Goal: Task Accomplishment & Management: Manage account settings

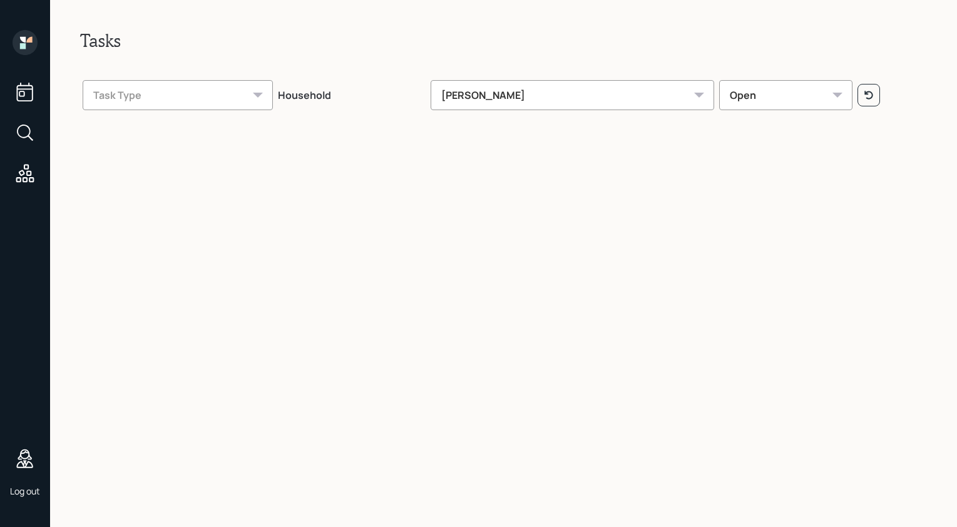
click at [31, 133] on icon at bounding box center [25, 132] width 23 height 23
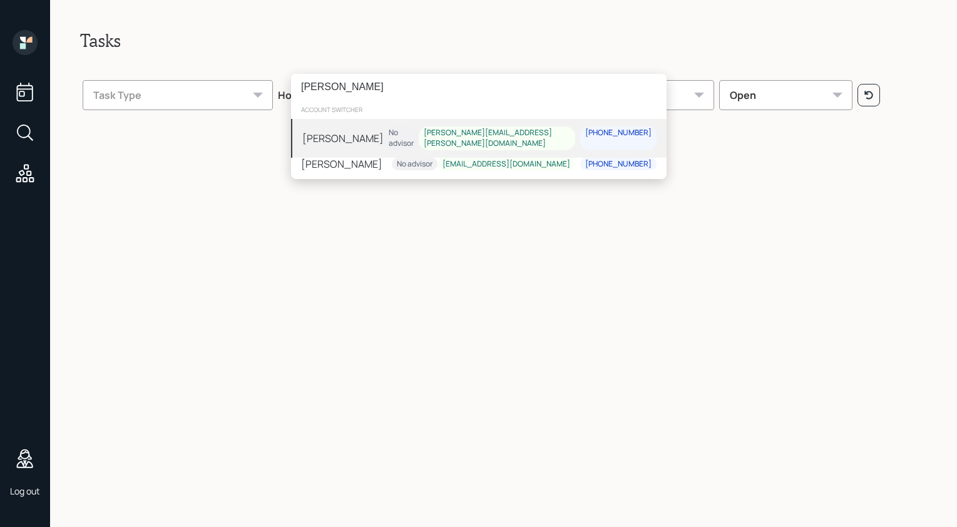
type input "silvestro"
click at [374, 134] on div "[PERSON_NAME]" at bounding box center [342, 138] width 81 height 15
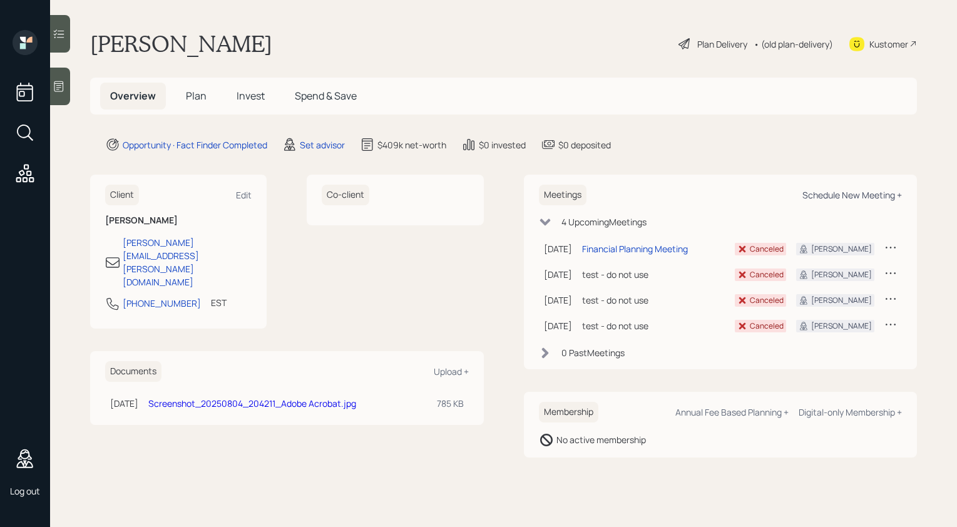
click at [815, 194] on div "Schedule New Meeting +" at bounding box center [851, 195] width 99 height 12
select select "round-[PERSON_NAME]"
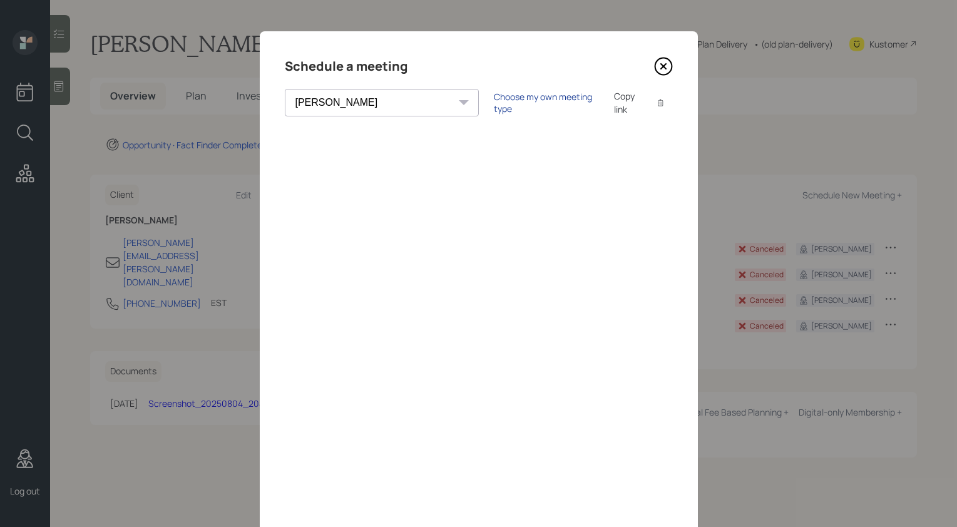
click at [494, 102] on div "Choose my own meeting type" at bounding box center [546, 103] width 105 height 24
click at [660, 61] on icon at bounding box center [663, 66] width 19 height 19
